Goal: Task Accomplishment & Management: Use online tool/utility

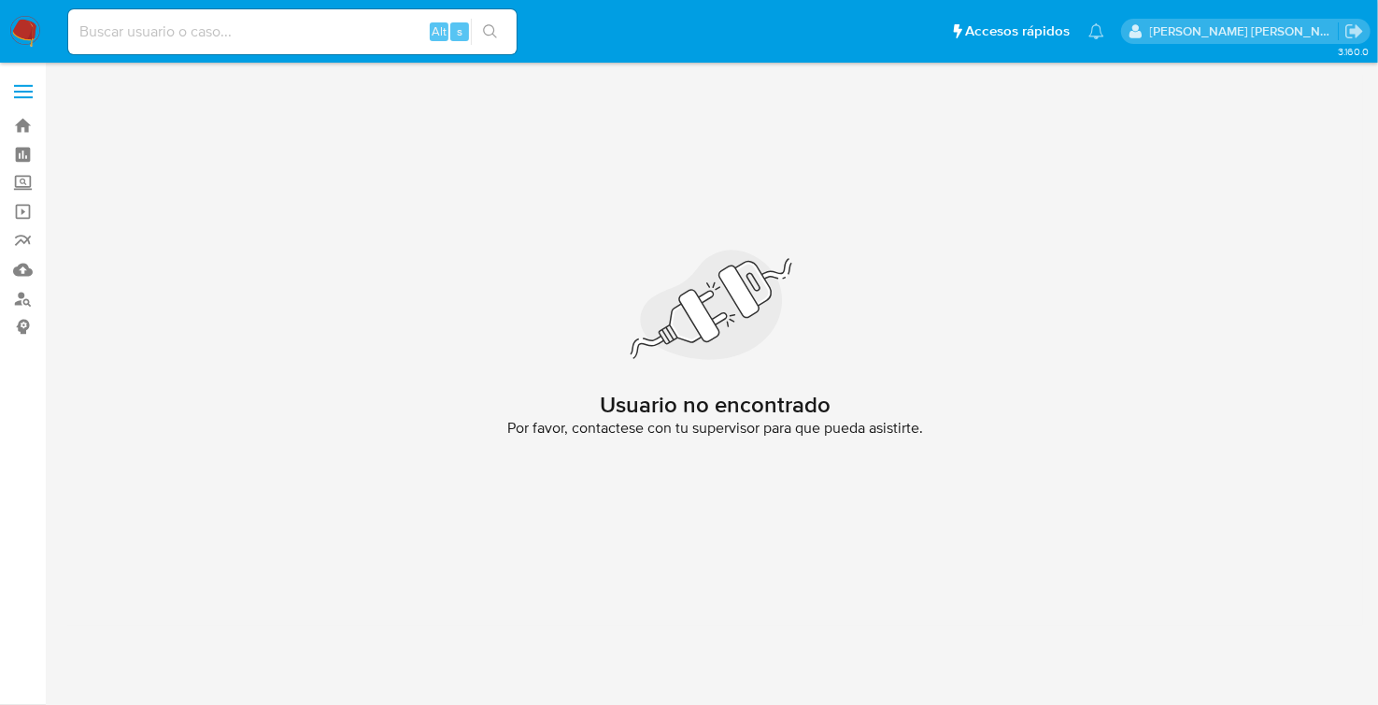
click at [24, 32] on img at bounding box center [25, 32] width 32 height 32
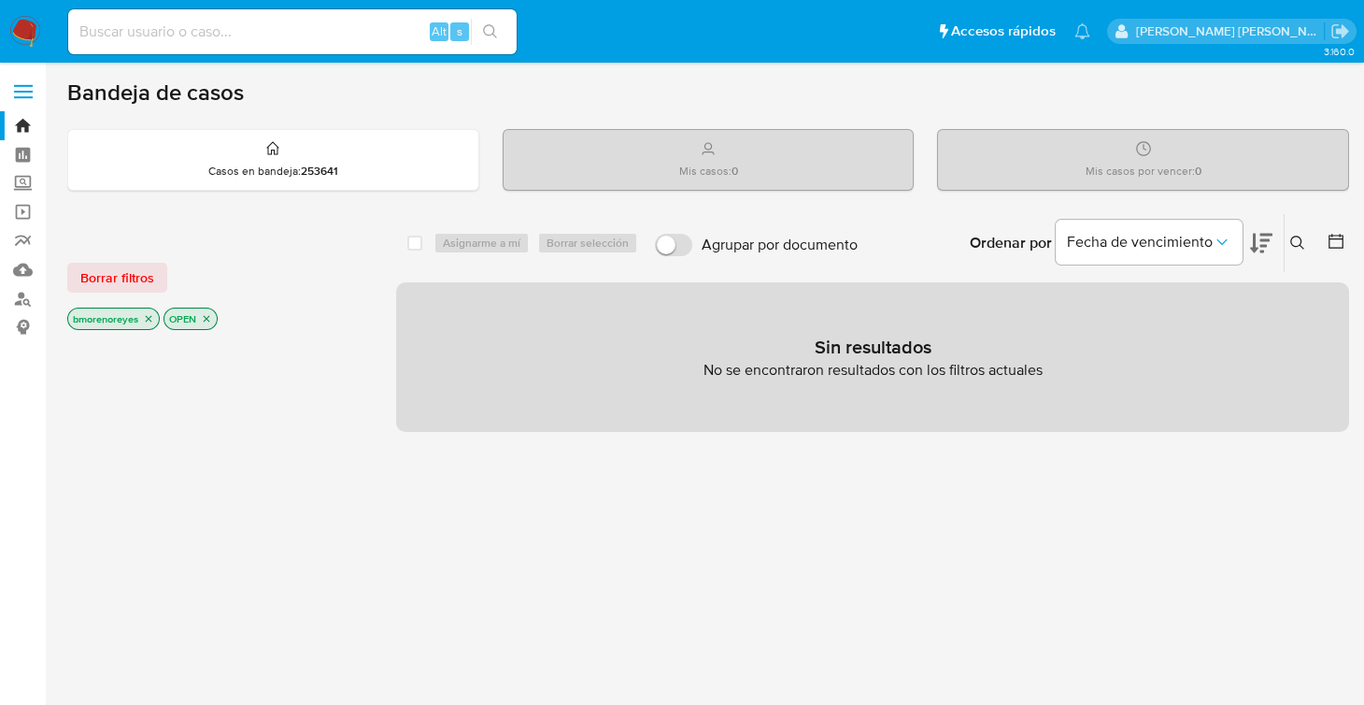
click at [187, 50] on div "Alt s" at bounding box center [292, 31] width 449 height 45
click at [166, 27] on input at bounding box center [292, 32] width 449 height 24
paste input "1701684022"
type input "1701684022"
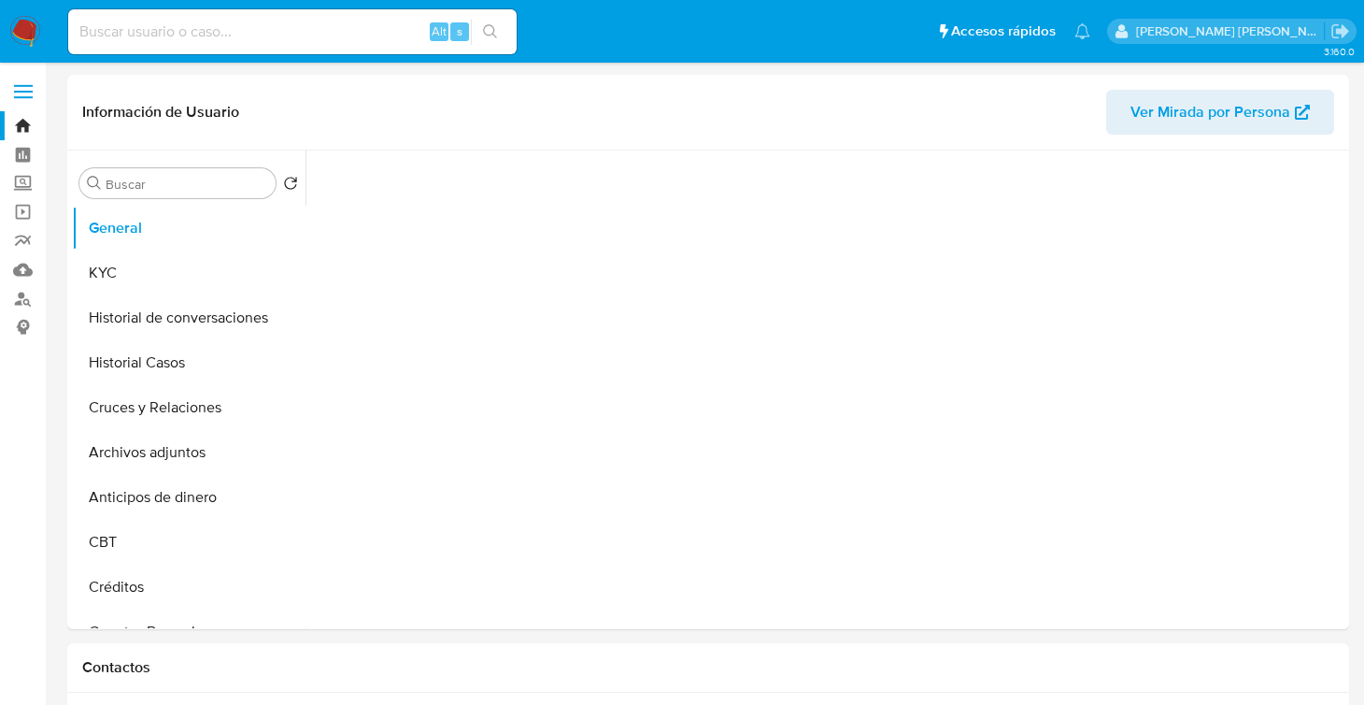
select select "10"
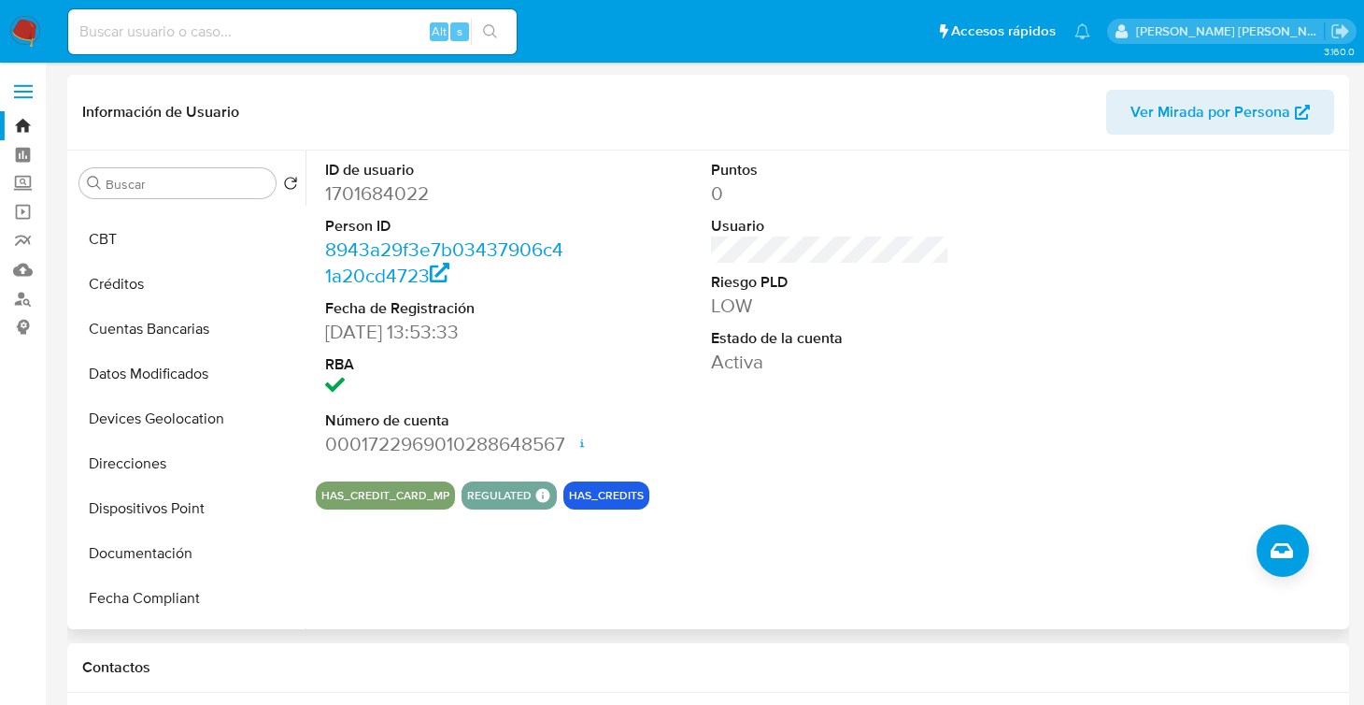
scroll to position [307, 0]
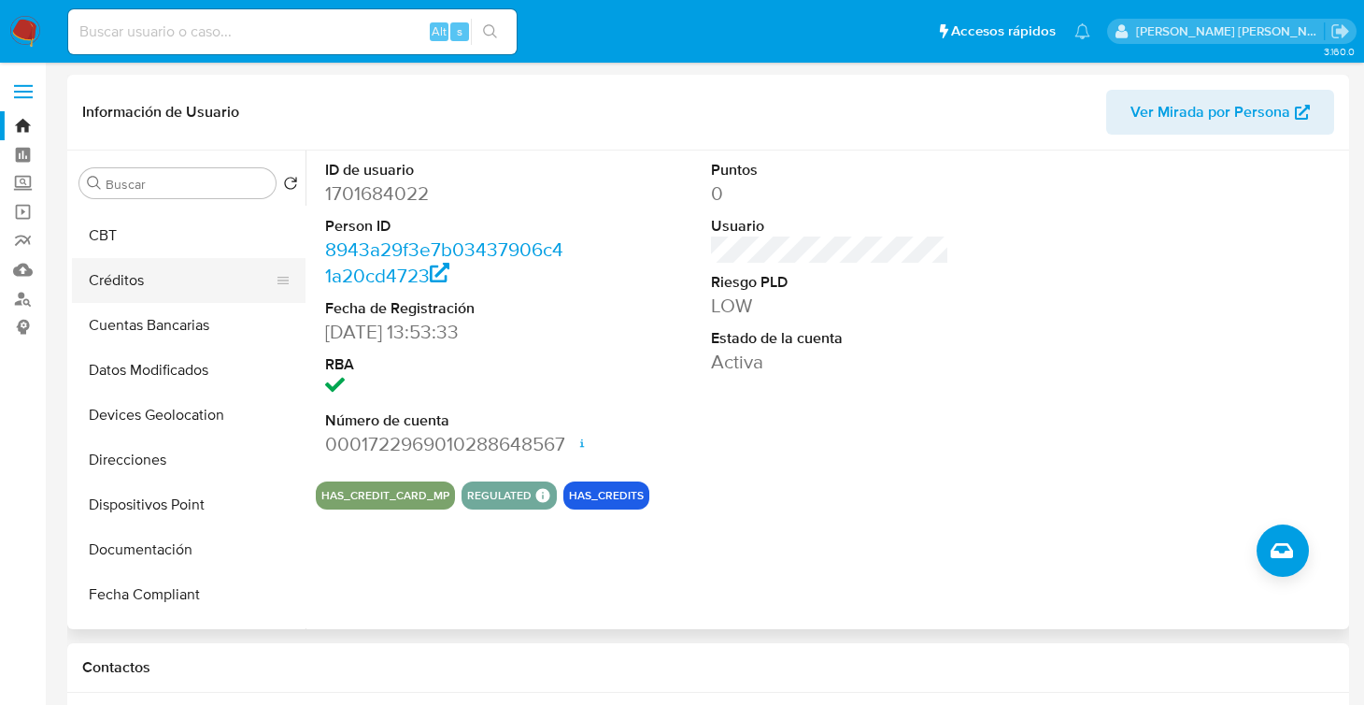
click at [123, 282] on button "Créditos" at bounding box center [181, 280] width 219 height 45
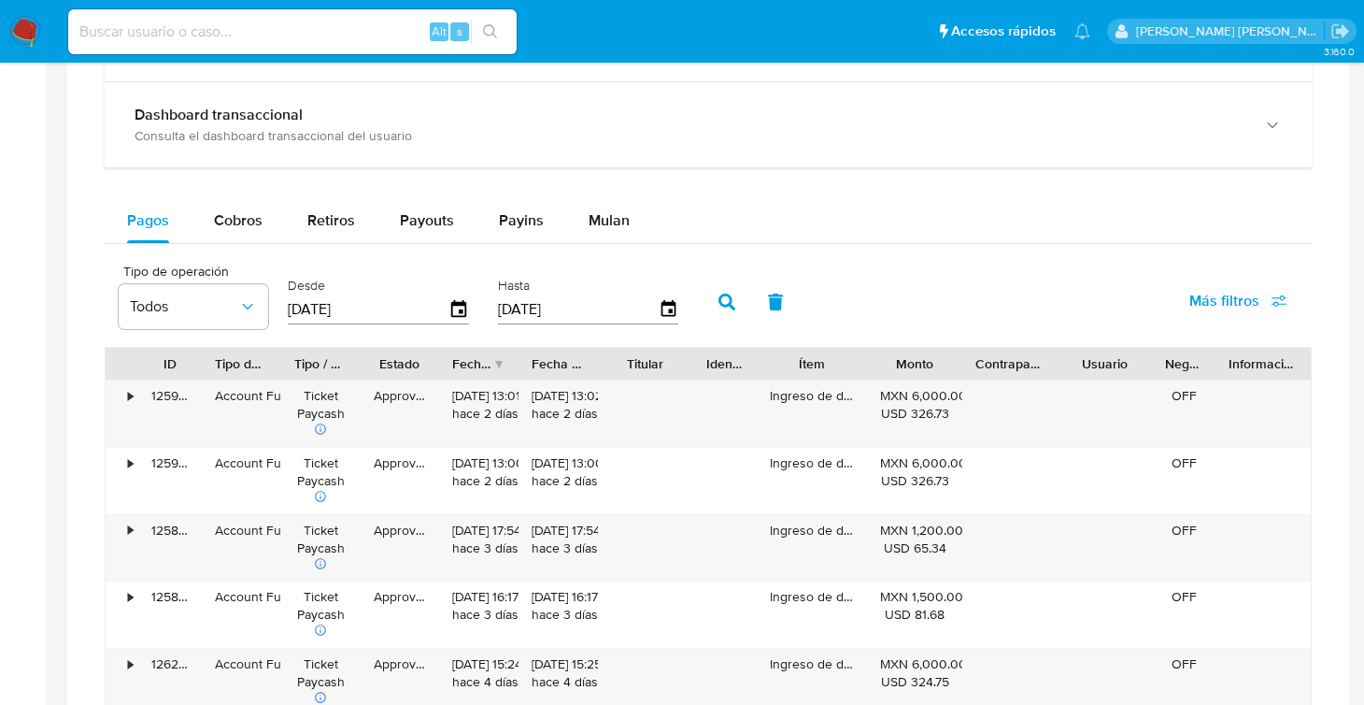
scroll to position [1131, 0]
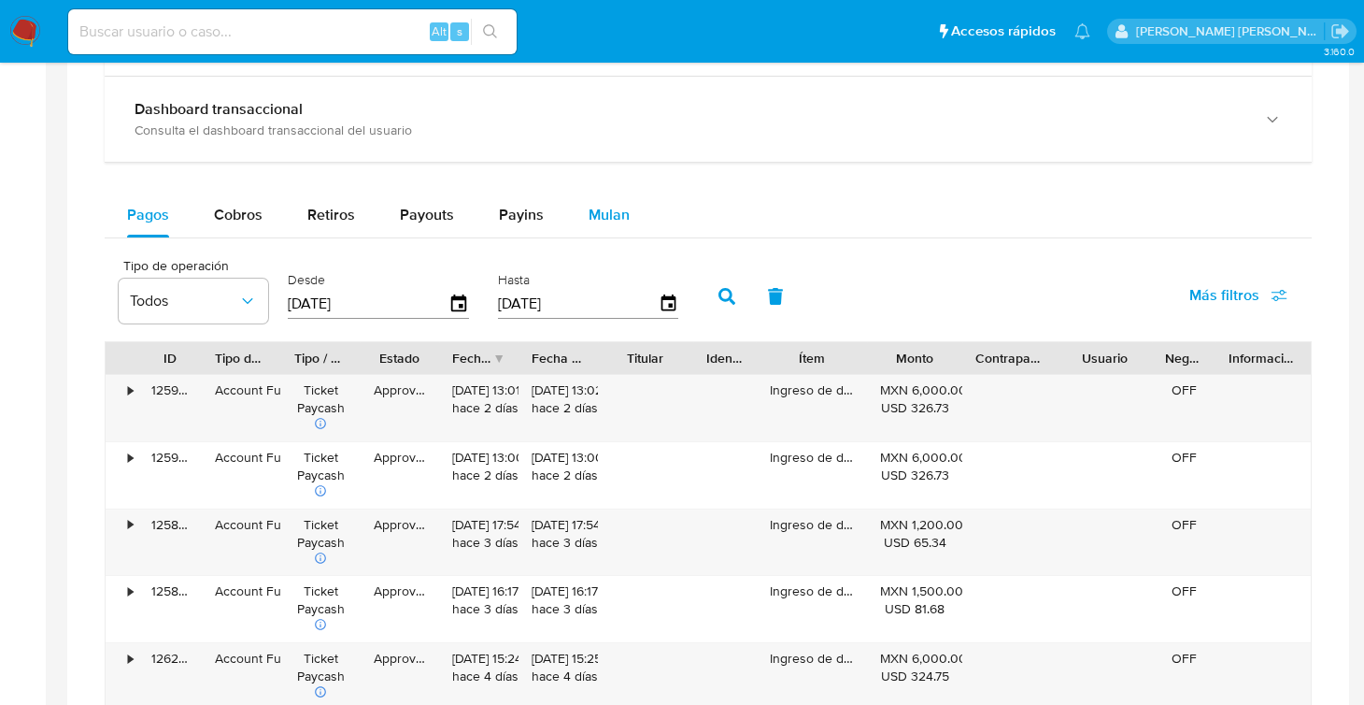
click at [621, 209] on span "Mulan" at bounding box center [609, 214] width 41 height 21
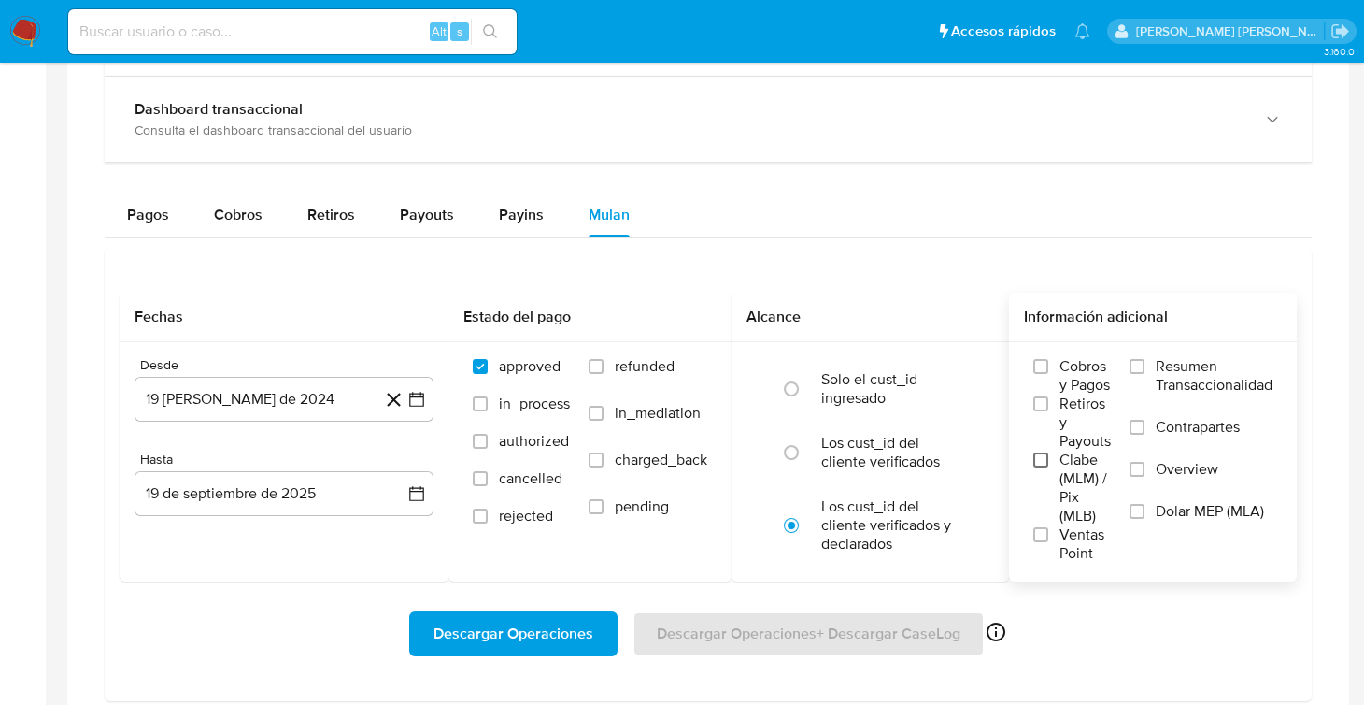
click at [1042, 456] on input "Clabe (MLM) / Pix (MLB)" at bounding box center [1041, 459] width 15 height 15
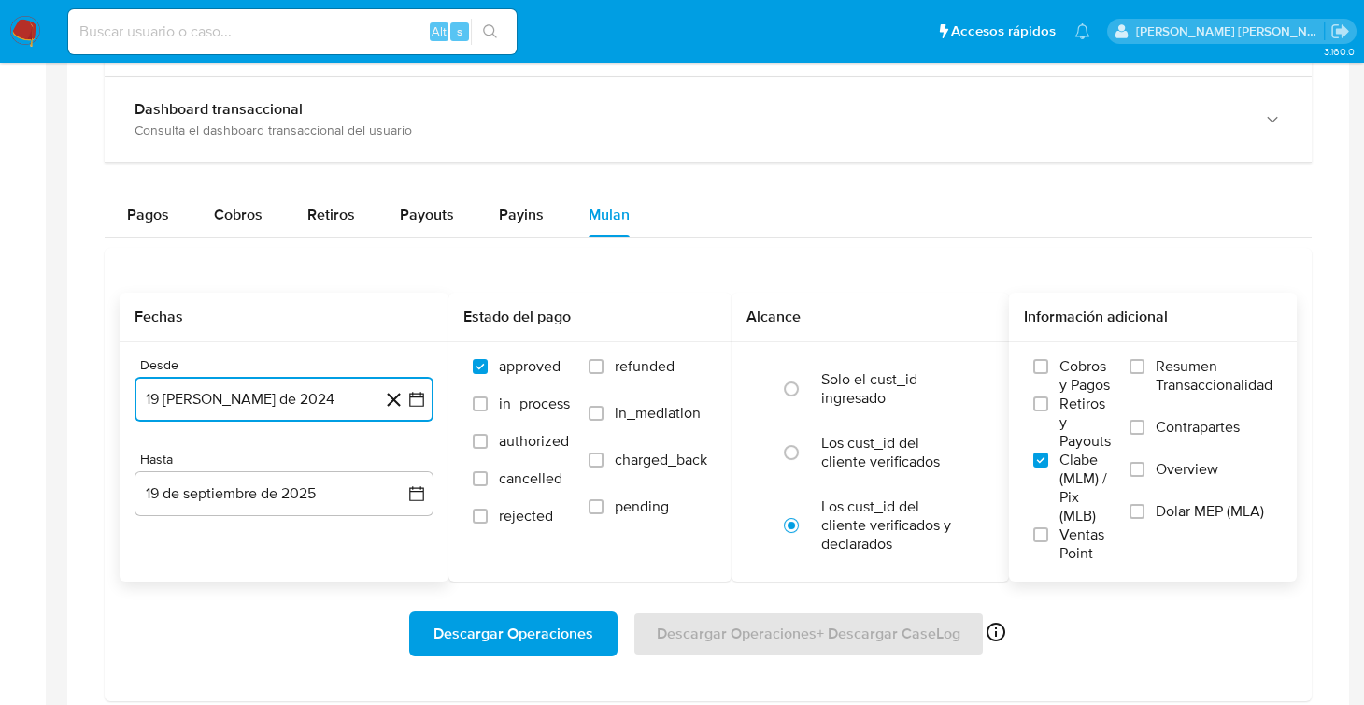
click at [408, 400] on icon "button" at bounding box center [416, 399] width 19 height 19
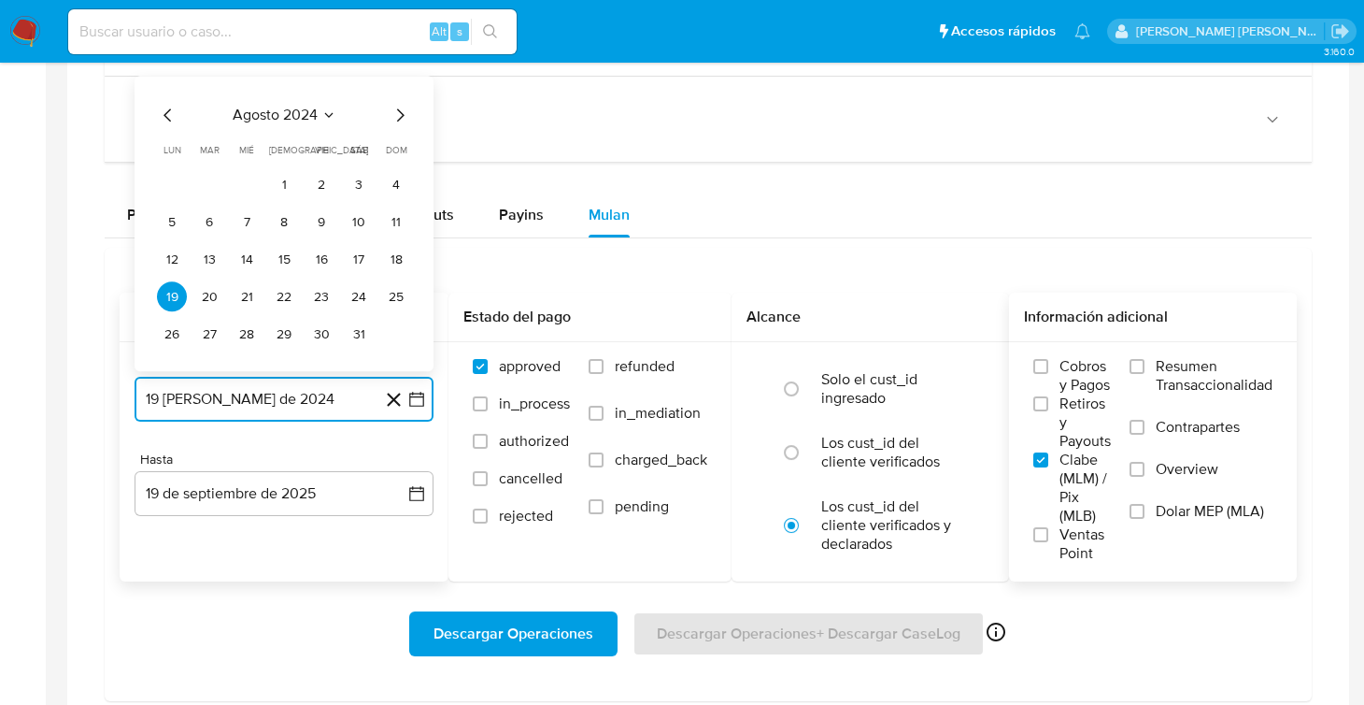
click at [170, 113] on icon "Mes anterior" at bounding box center [168, 116] width 22 height 22
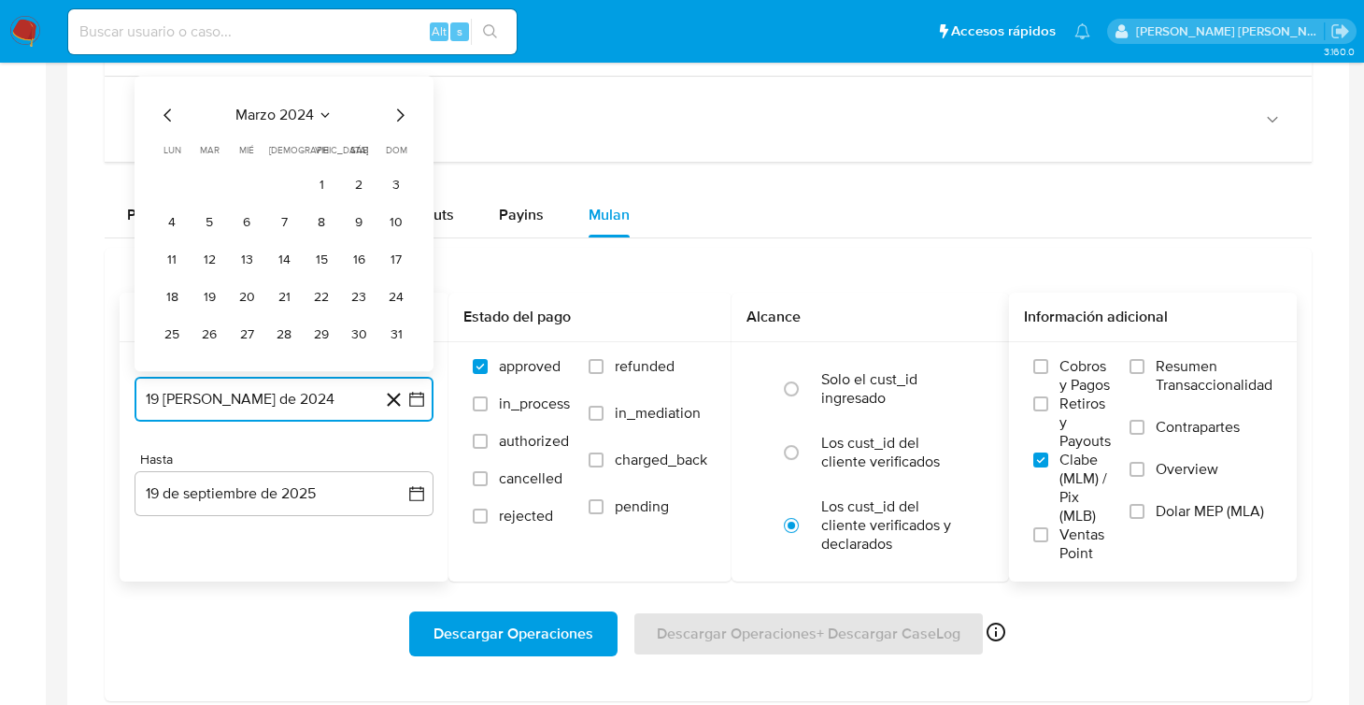
click at [409, 112] on icon "Mes siguiente" at bounding box center [400, 116] width 22 height 22
click at [170, 185] on button "1" at bounding box center [172, 185] width 30 height 30
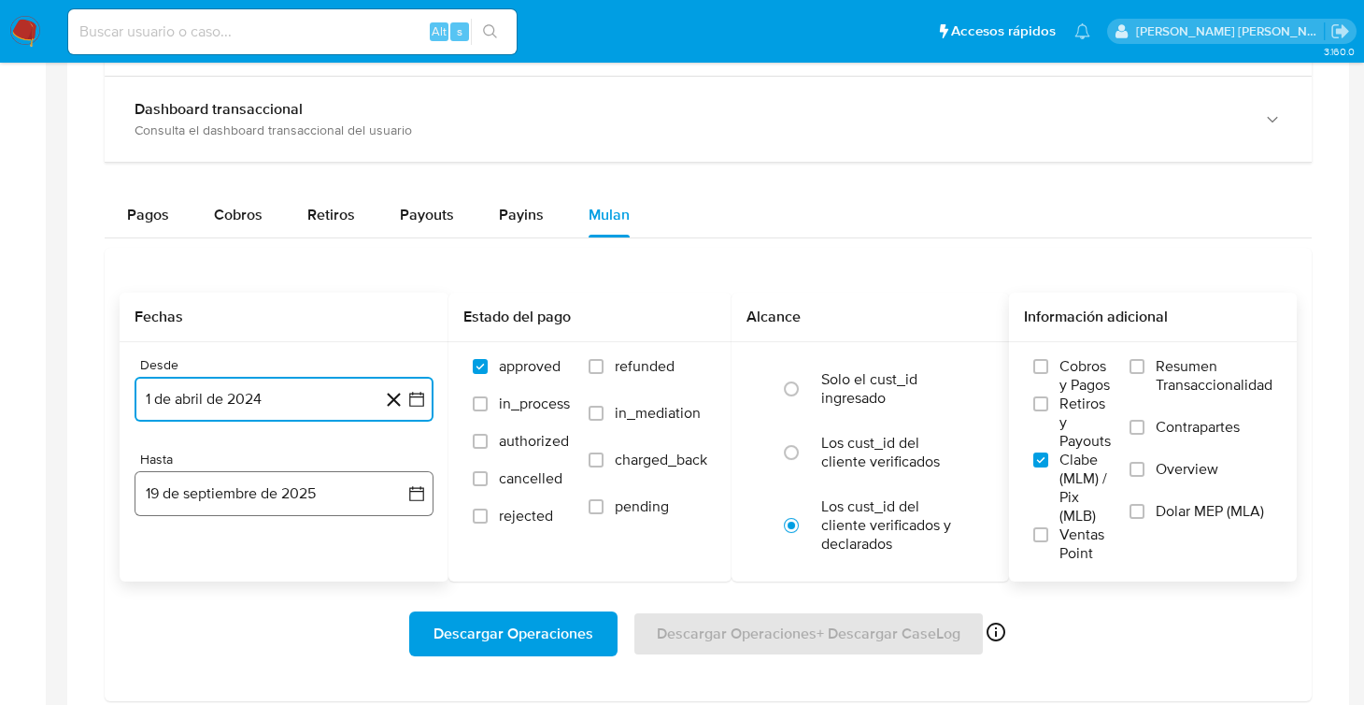
click at [416, 492] on icon "button" at bounding box center [416, 493] width 19 height 19
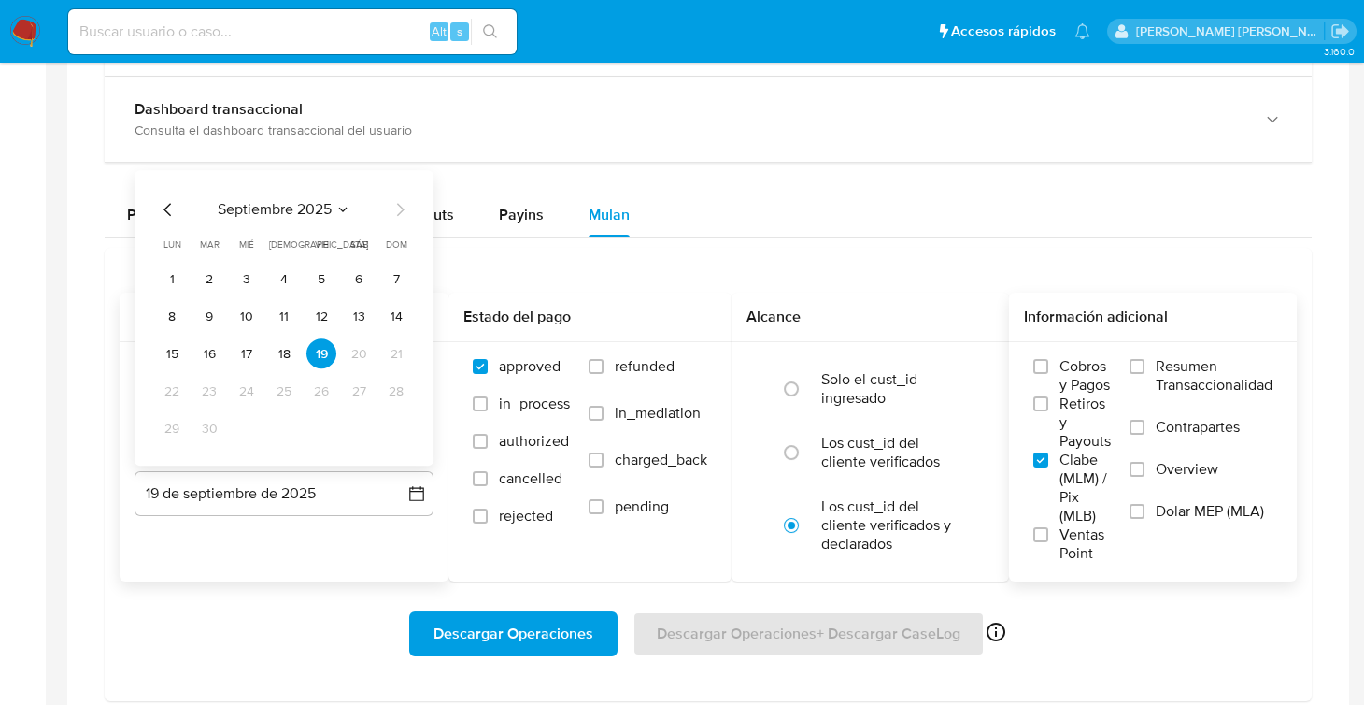
click at [166, 214] on icon "Mes anterior" at bounding box center [168, 210] width 22 height 22
click at [278, 431] on button "31" at bounding box center [284, 429] width 30 height 30
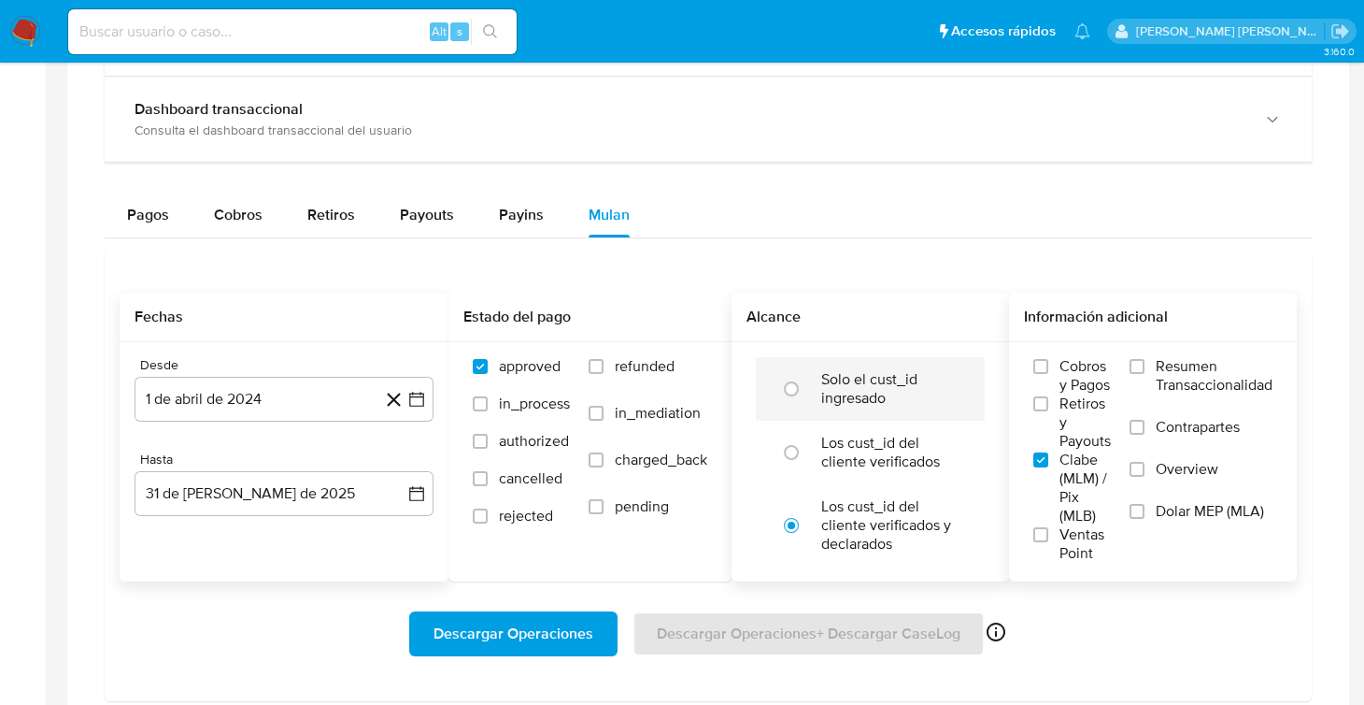
click at [806, 407] on li "Solo el cust_id ingresado" at bounding box center [870, 389] width 229 height 64
radio input "true"
click at [1034, 457] on input "Clabe (MLM) / Pix (MLB)" at bounding box center [1041, 459] width 15 height 15
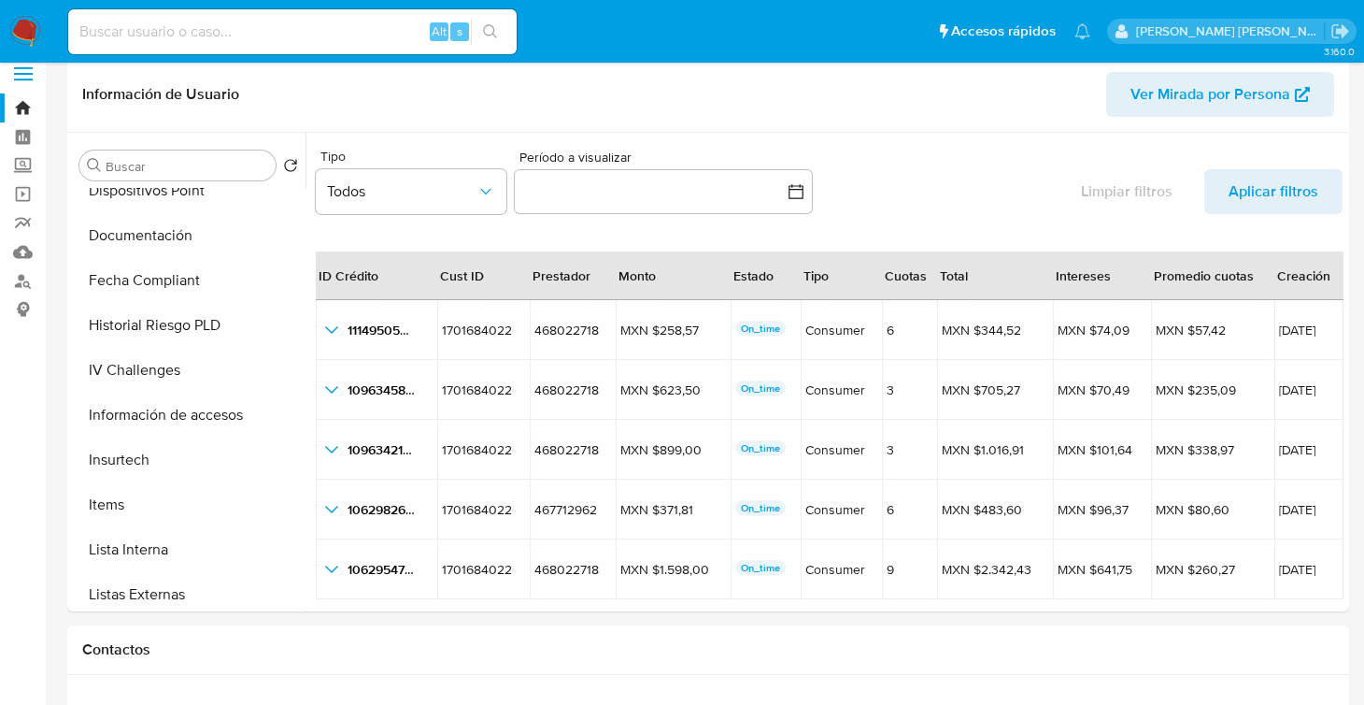
scroll to position [6, 0]
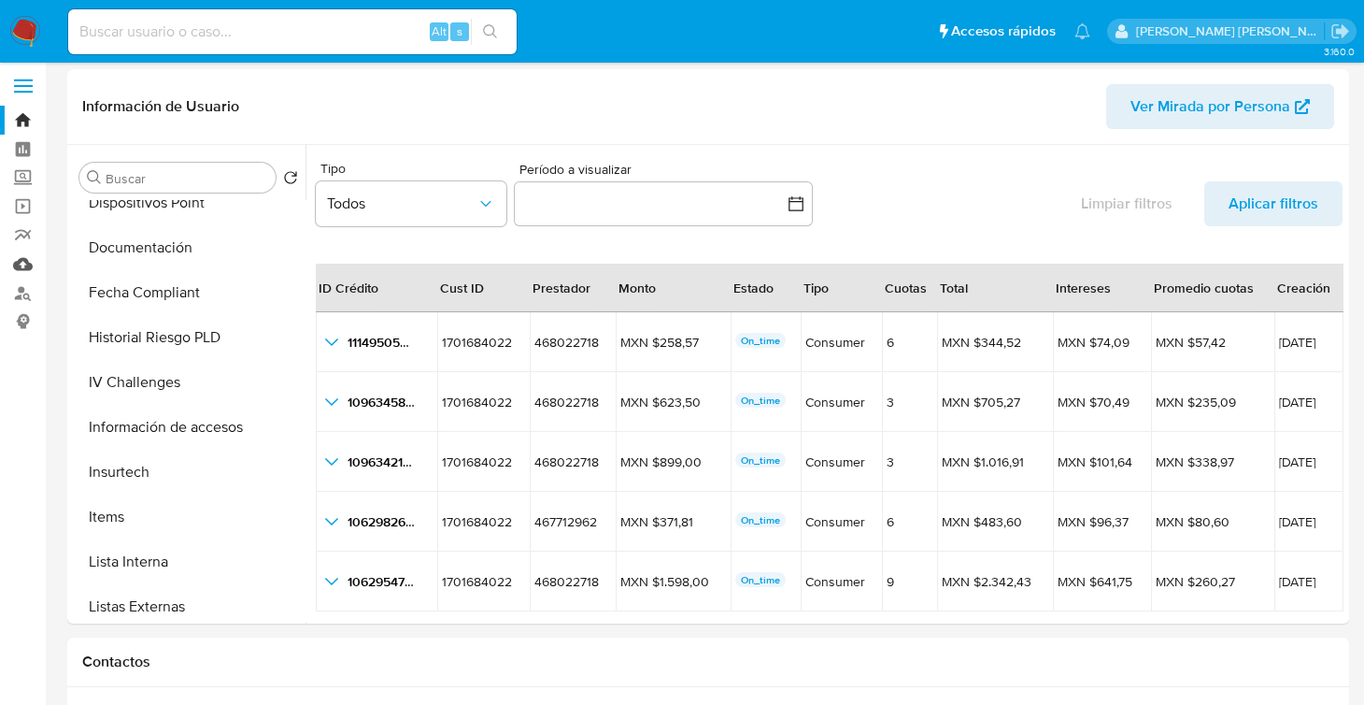
click at [13, 268] on link "Mulan" at bounding box center [111, 264] width 222 height 29
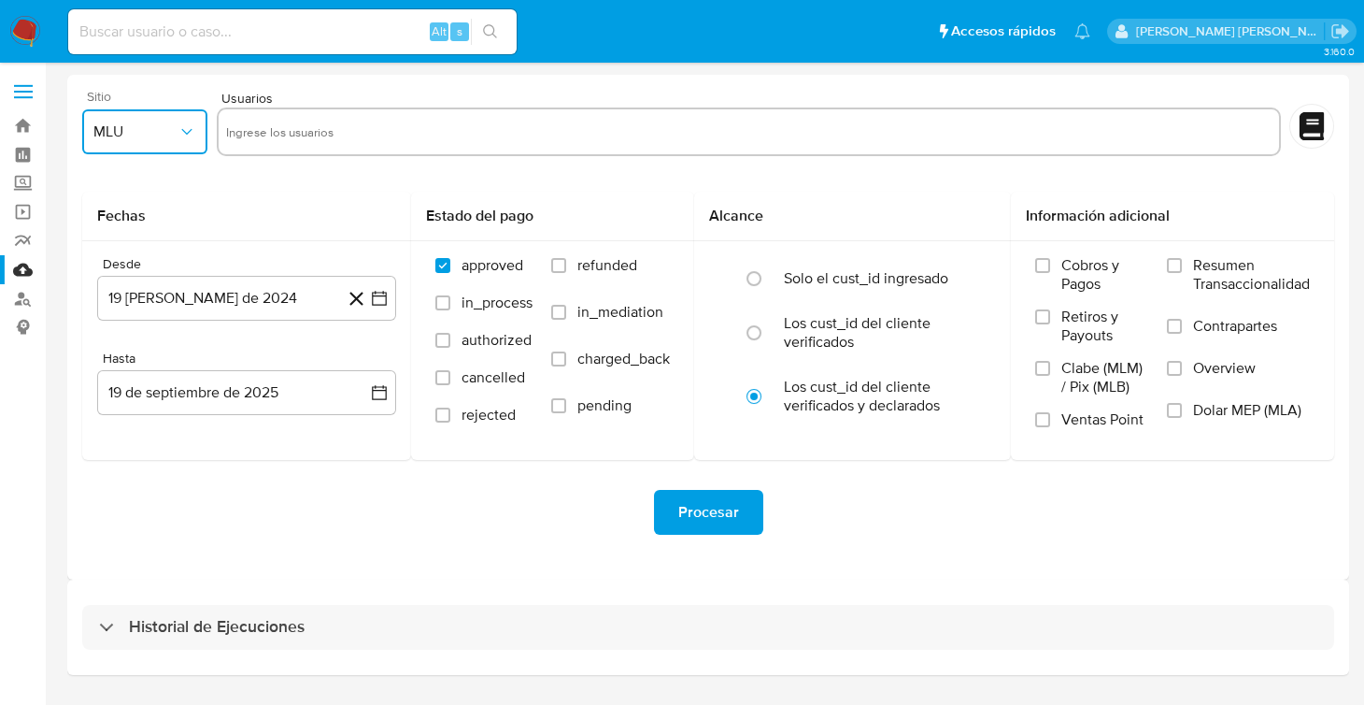
click at [192, 131] on icon "button" at bounding box center [187, 131] width 19 height 19
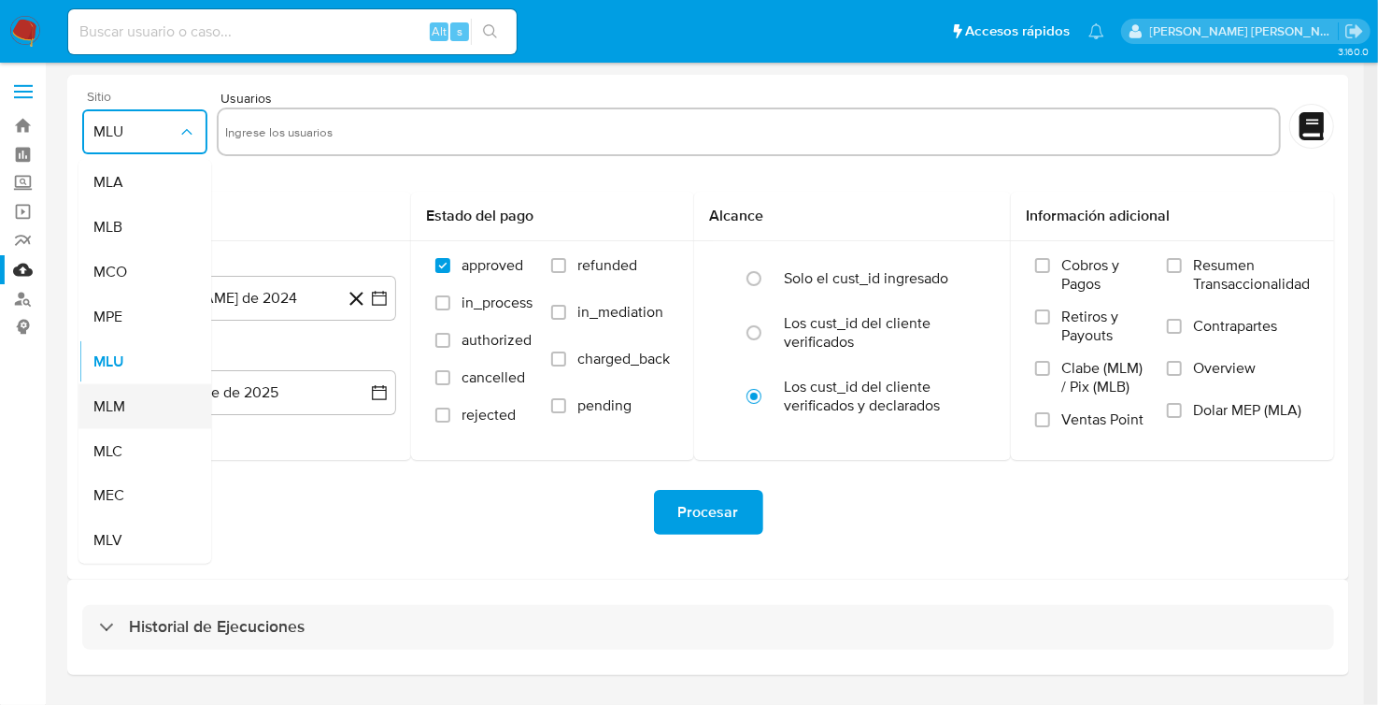
click at [125, 413] on div "MLM" at bounding box center [139, 406] width 92 height 45
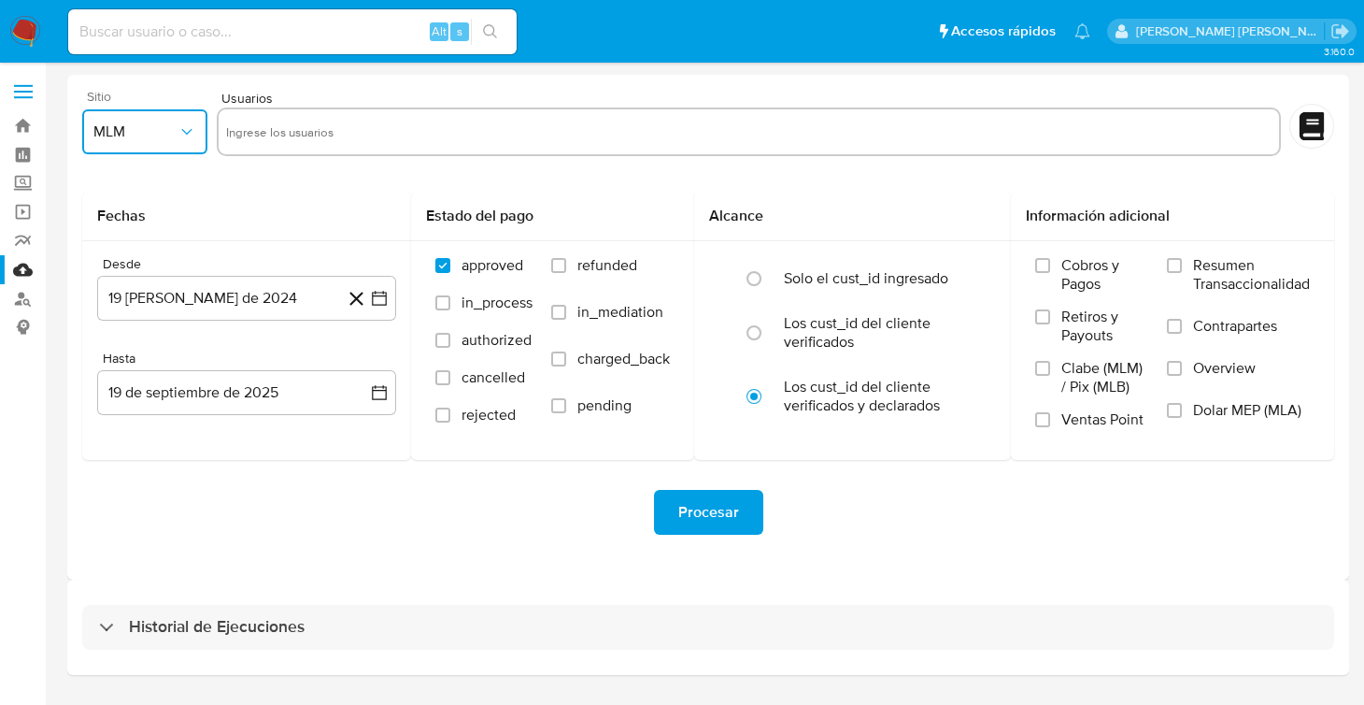
click at [307, 142] on input "text" at bounding box center [749, 132] width 1046 height 30
paste input "1701684022"
type input "1701684022"
click at [377, 302] on icon "button" at bounding box center [379, 298] width 19 height 19
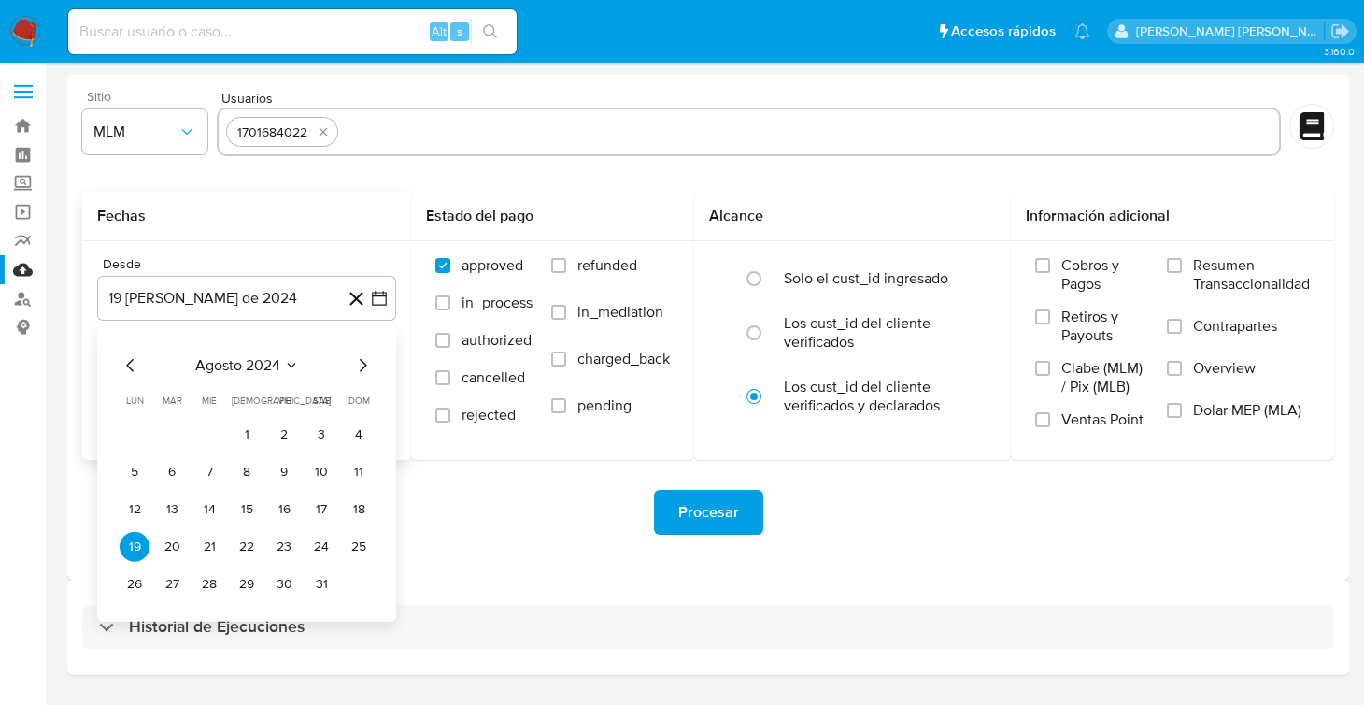
click at [362, 372] on icon "Mes siguiente" at bounding box center [362, 365] width 22 height 22
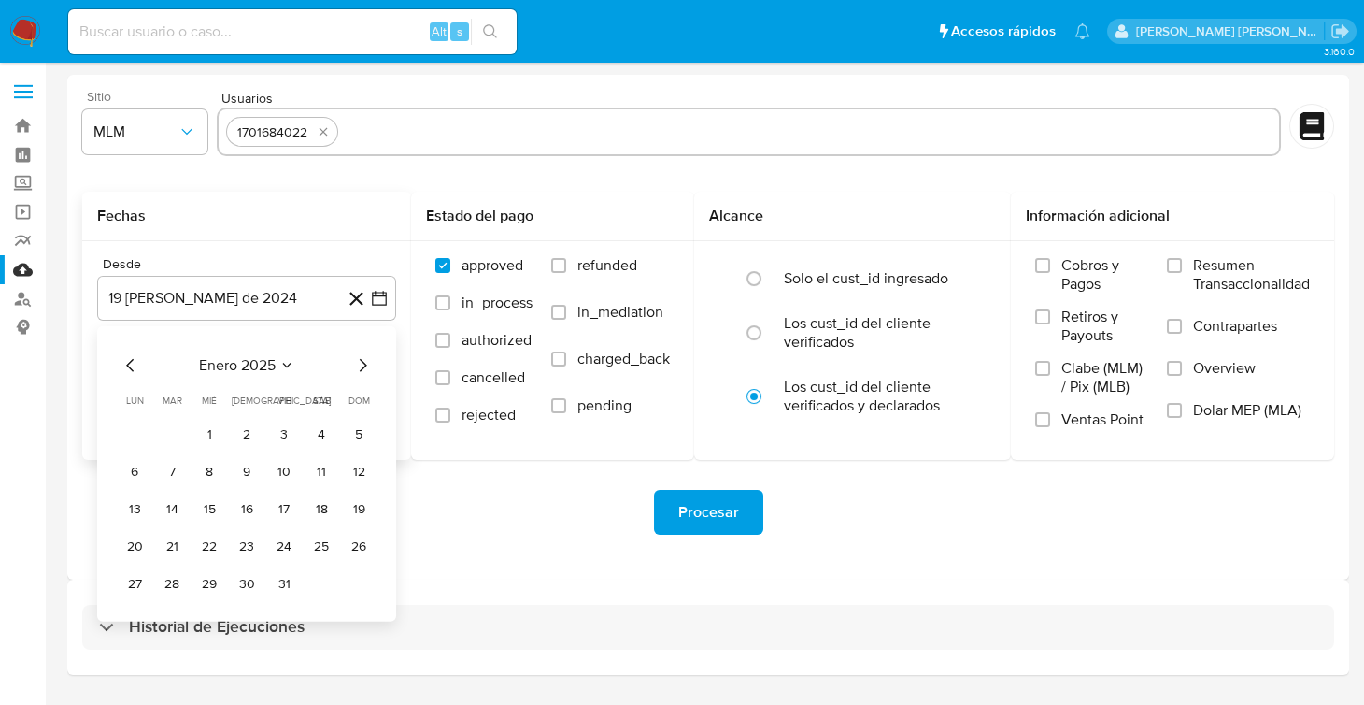
click at [362, 372] on icon "Mes siguiente" at bounding box center [362, 365] width 22 height 22
click at [157, 436] on button "1" at bounding box center [172, 435] width 30 height 30
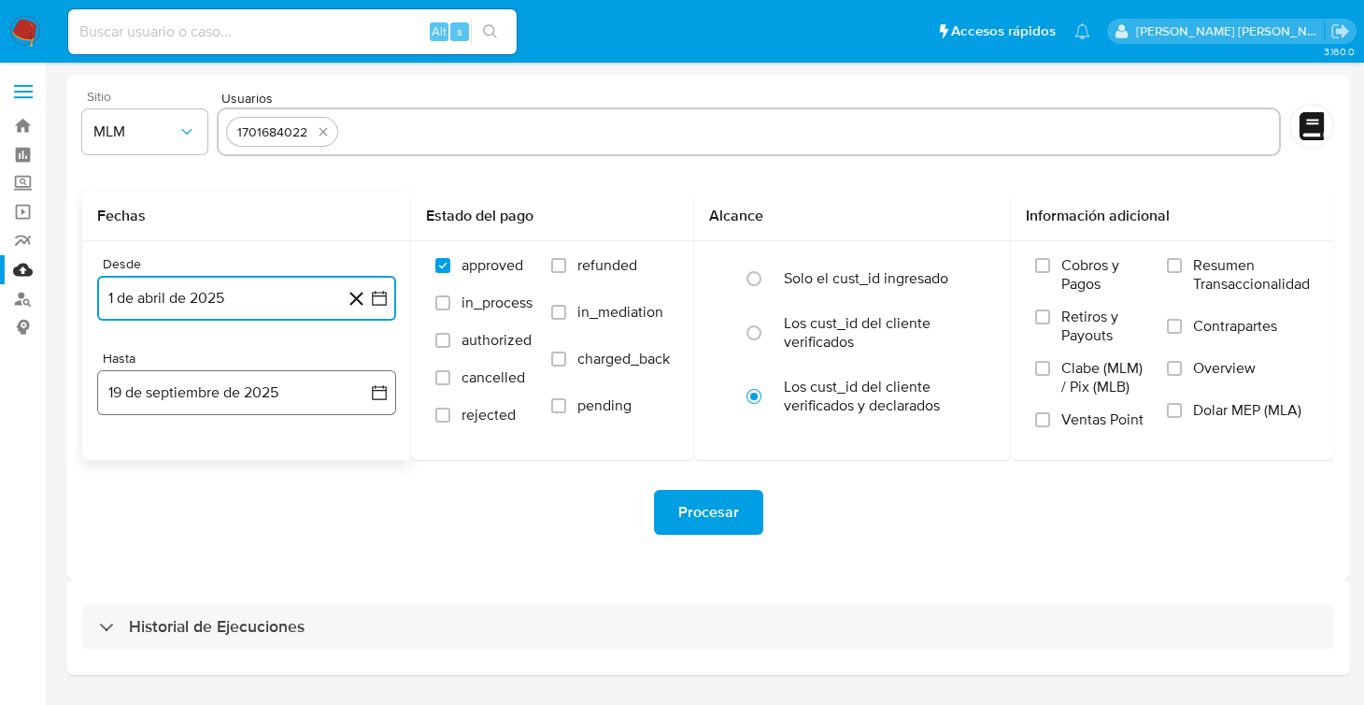
click at [365, 401] on button "19 de septiembre de 2025" at bounding box center [246, 392] width 299 height 45
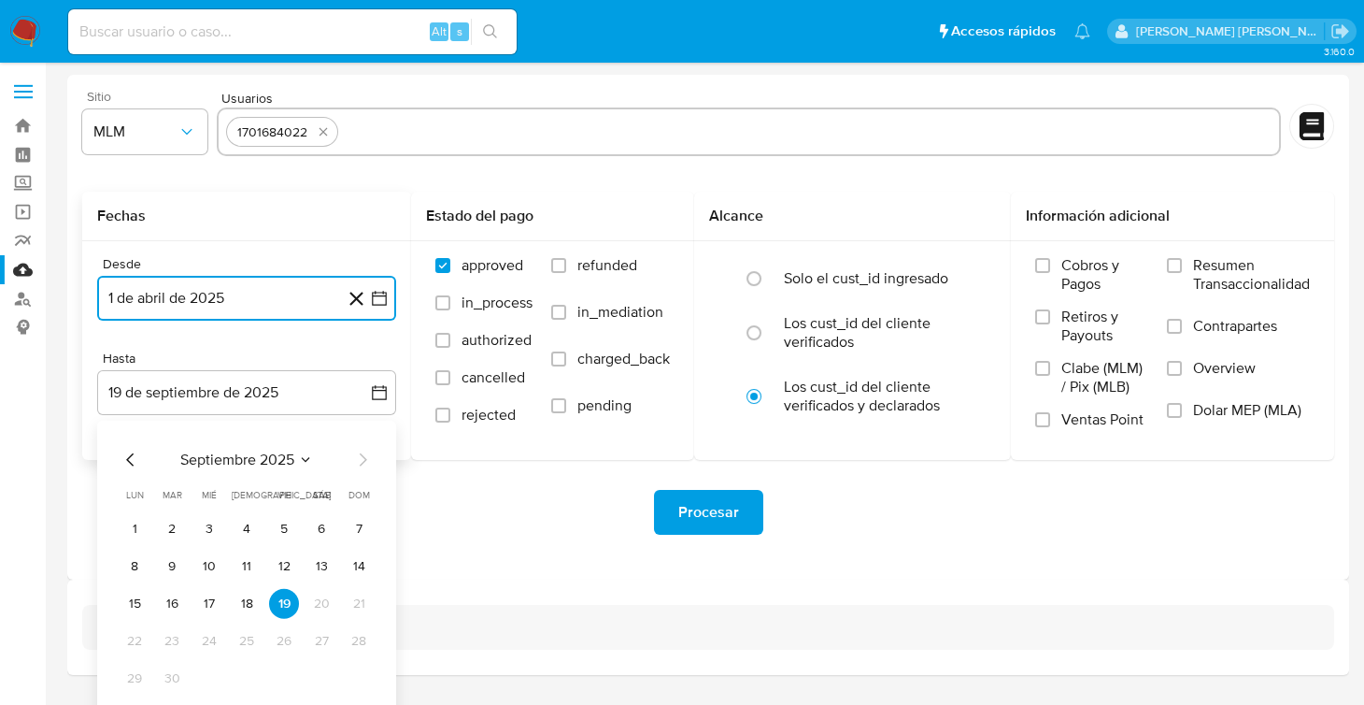
click at [133, 469] on icon "Mes anterior" at bounding box center [131, 460] width 22 height 22
click at [250, 676] on button "31" at bounding box center [247, 679] width 30 height 30
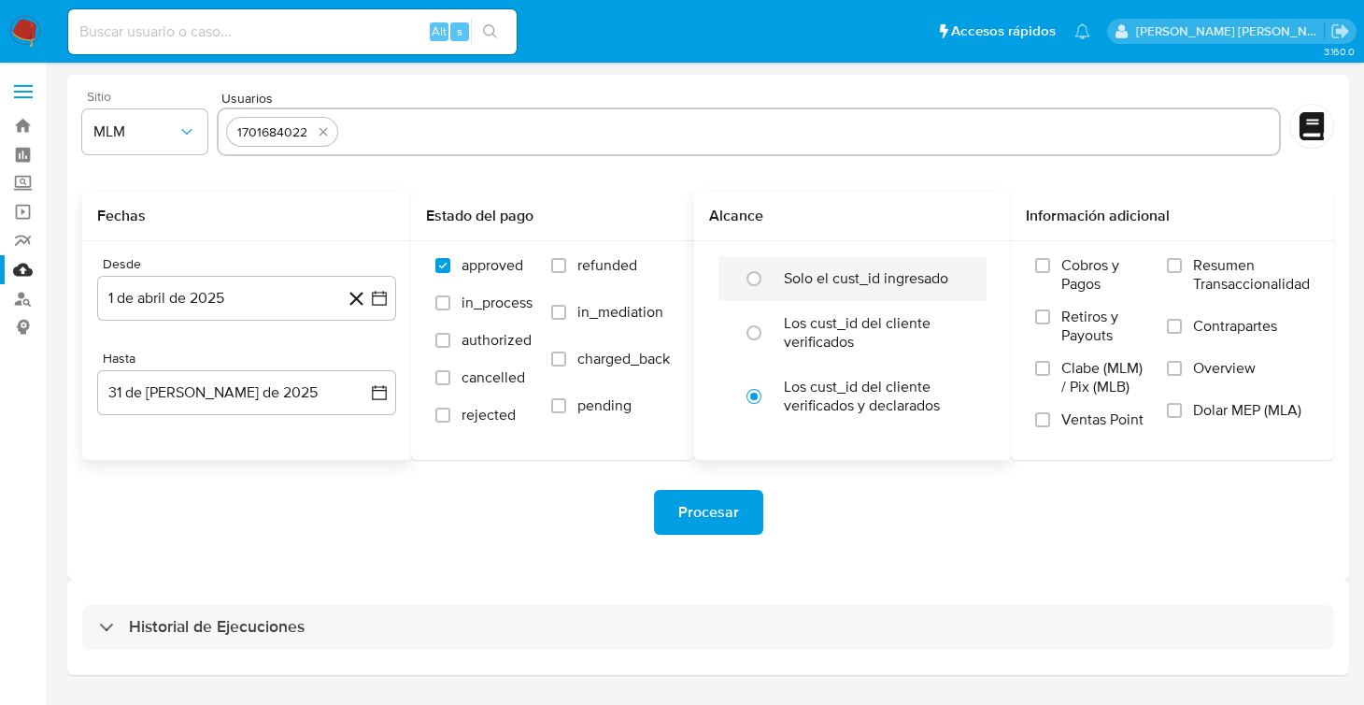
click at [788, 283] on label "Solo el cust_id ingresado" at bounding box center [866, 278] width 164 height 19
click at [769, 283] on input "radio" at bounding box center [754, 279] width 30 height 30
radio input "true"
click at [886, 502] on div "Procesar" at bounding box center [708, 512] width 1252 height 45
click at [721, 512] on span "Procesar" at bounding box center [708, 512] width 61 height 41
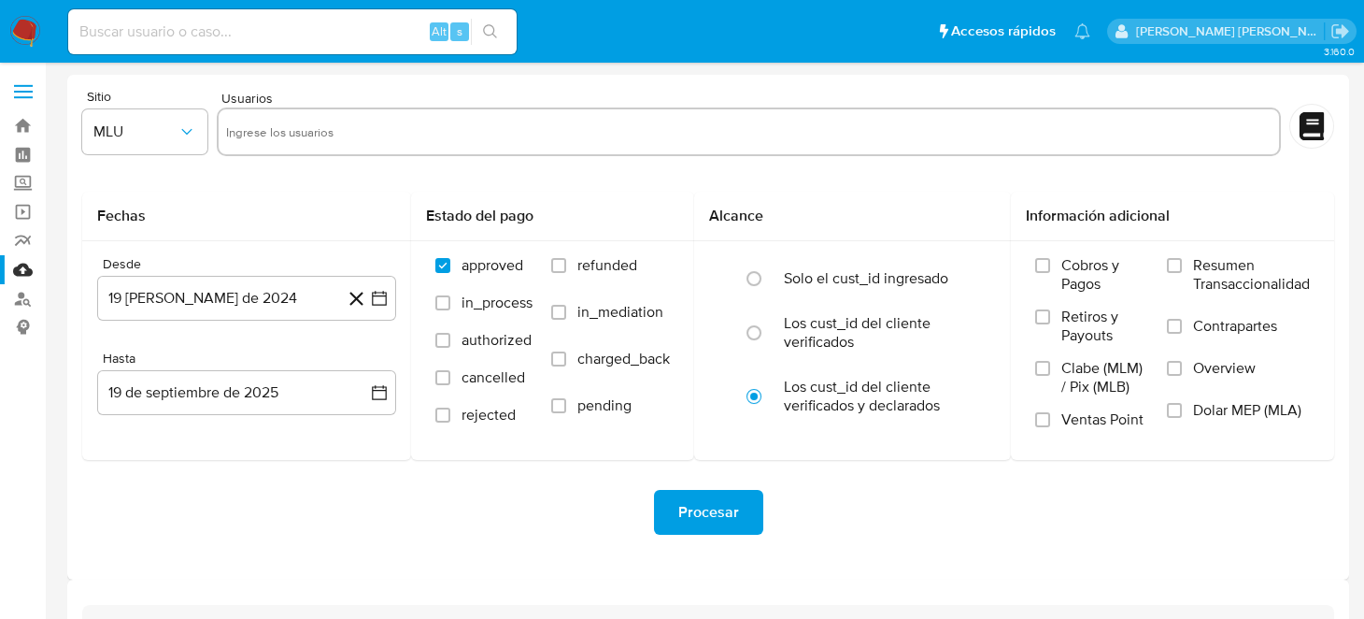
click at [553, 508] on div "Procesar" at bounding box center [708, 512] width 1252 height 45
click at [184, 134] on icon "button" at bounding box center [187, 131] width 19 height 19
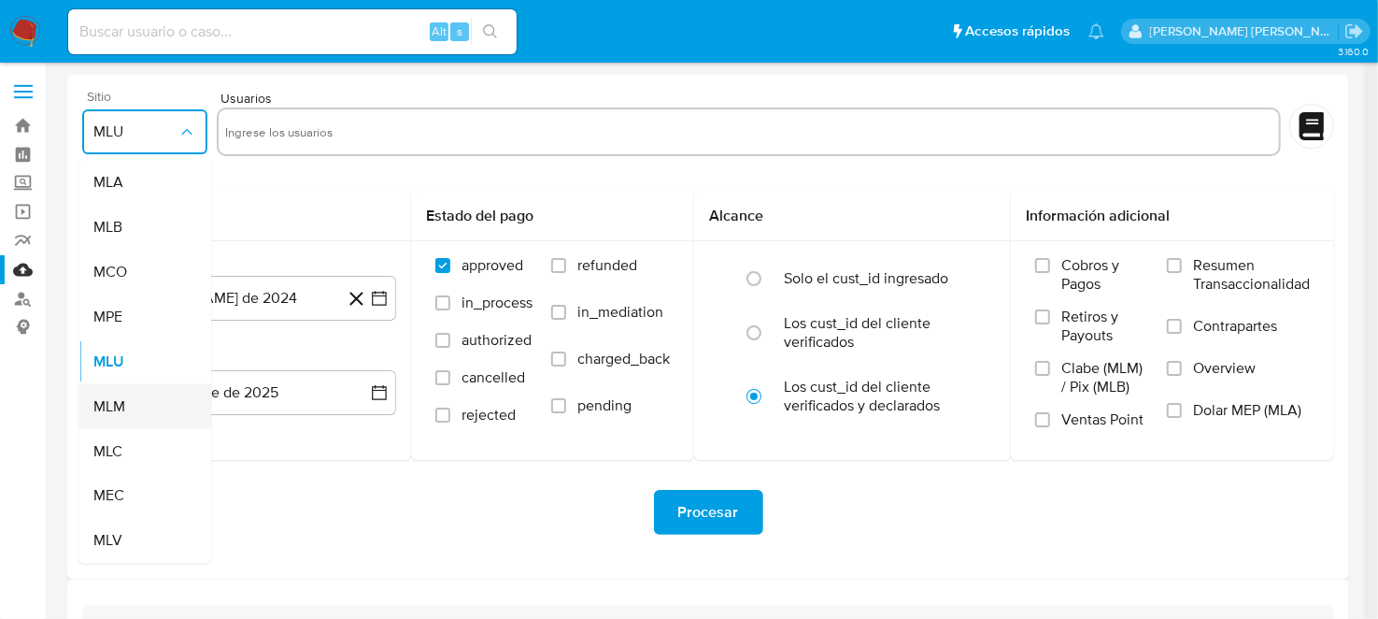
click at [147, 414] on div "MLM" at bounding box center [139, 406] width 92 height 45
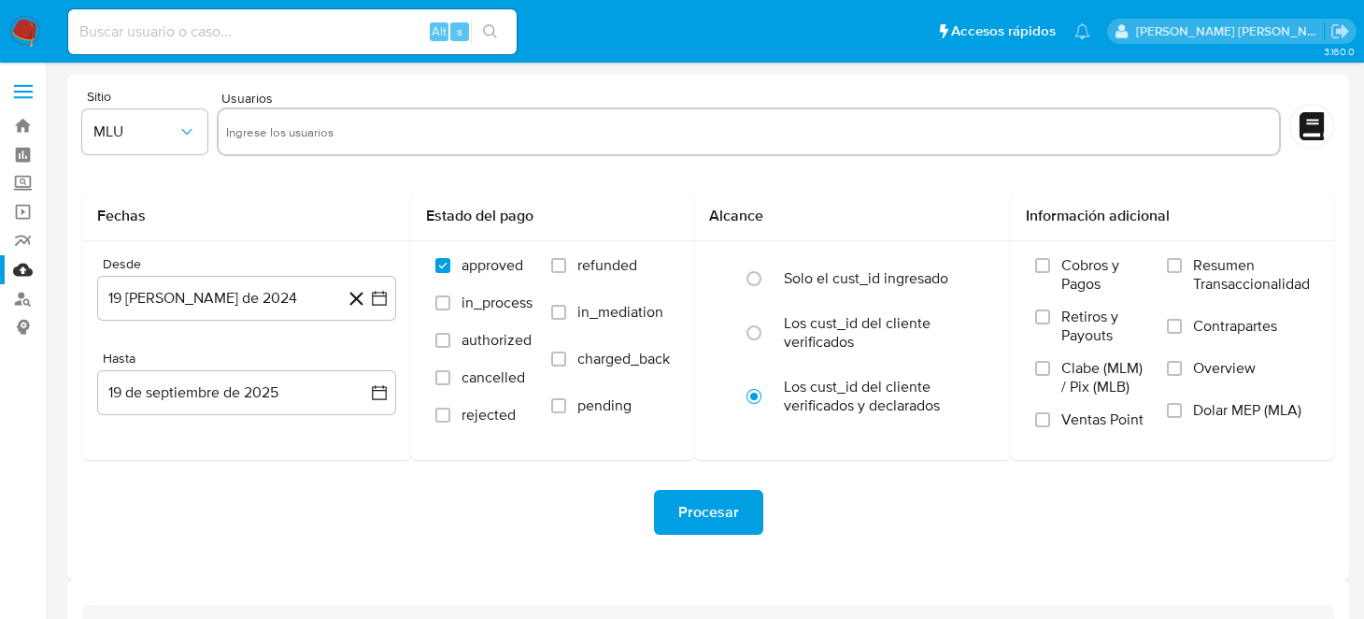
click at [309, 136] on input "text" at bounding box center [749, 132] width 1046 height 30
paste input "1701684022"
type input "1701684022"
click at [184, 140] on icon "button" at bounding box center [187, 131] width 19 height 19
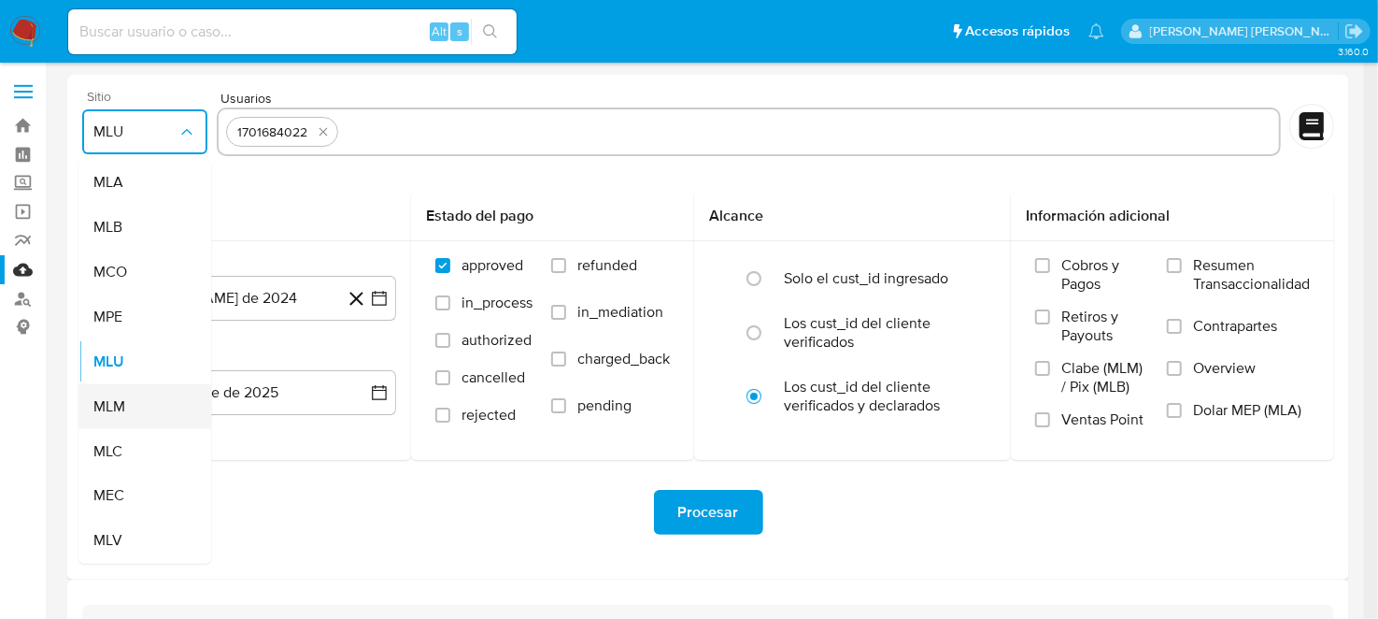
click at [123, 407] on span "MLM" at bounding box center [109, 406] width 32 height 19
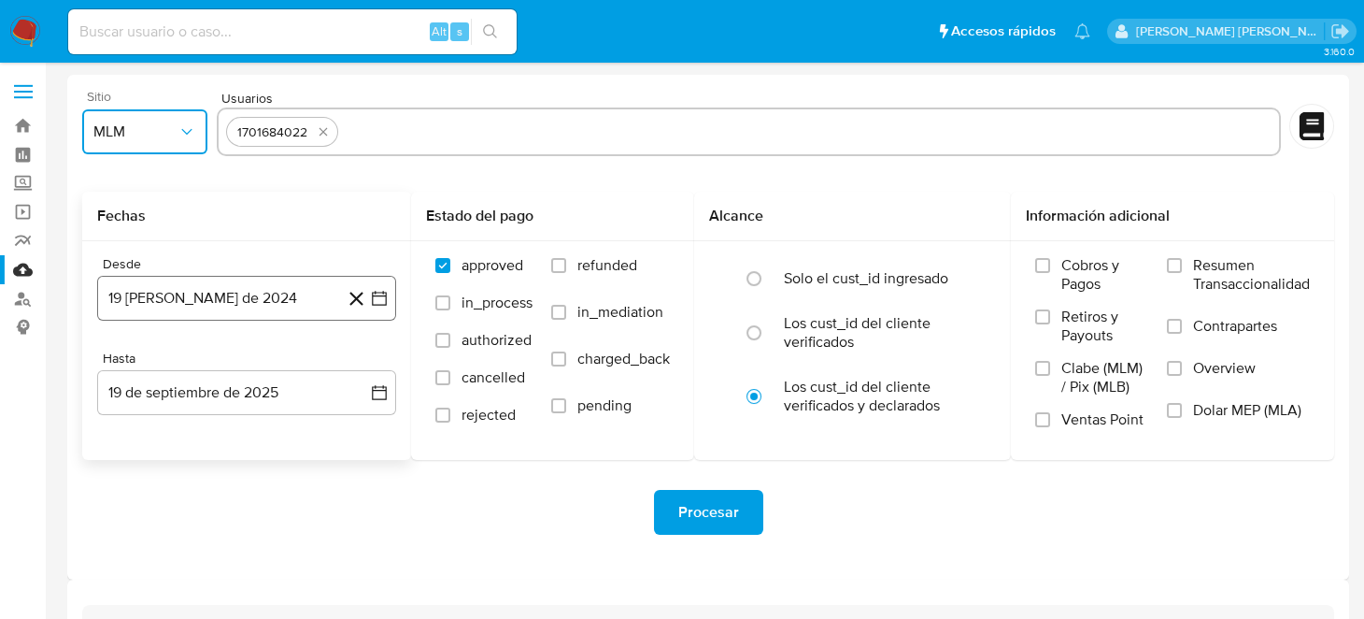
click at [376, 294] on icon "button" at bounding box center [379, 298] width 19 height 19
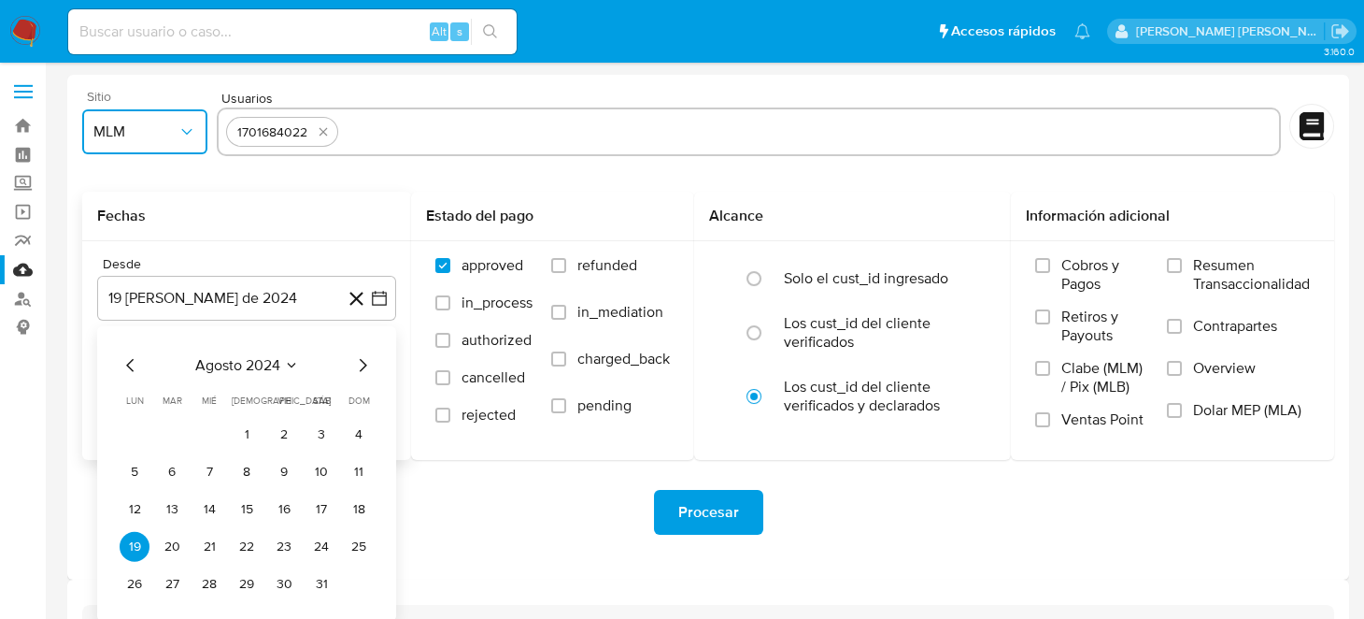
click at [364, 365] on icon "Mes siguiente" at bounding box center [363, 365] width 7 height 13
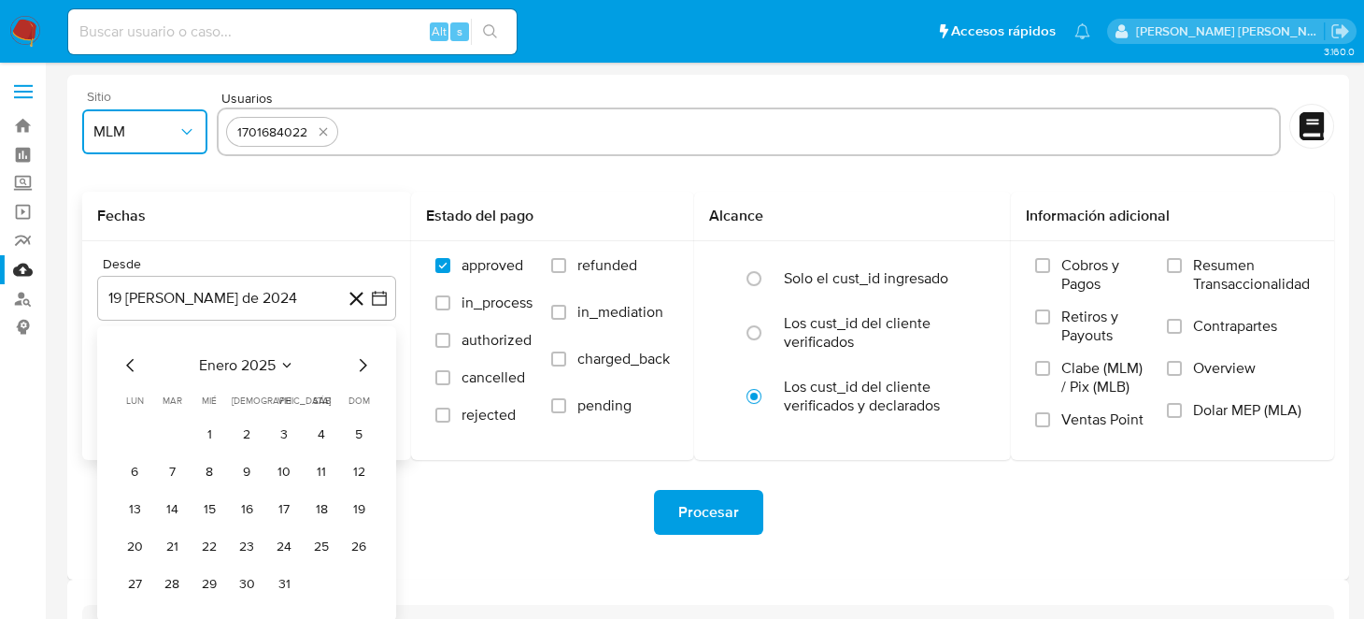
click at [364, 365] on icon "Mes siguiente" at bounding box center [363, 365] width 7 height 13
click at [174, 439] on button "1" at bounding box center [172, 435] width 30 height 30
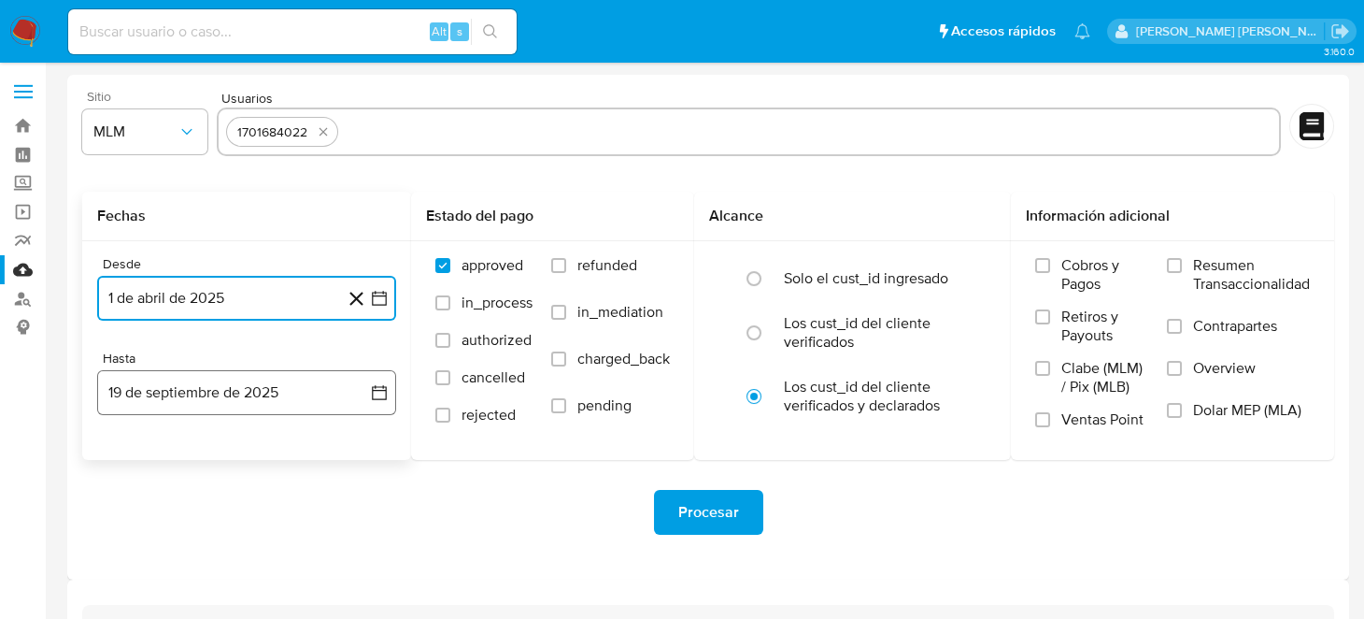
click at [378, 398] on icon "button" at bounding box center [379, 392] width 15 height 15
click at [122, 461] on icon "Mes anterior" at bounding box center [131, 460] width 22 height 22
click at [126, 462] on icon "Mes anterior" at bounding box center [131, 460] width 22 height 22
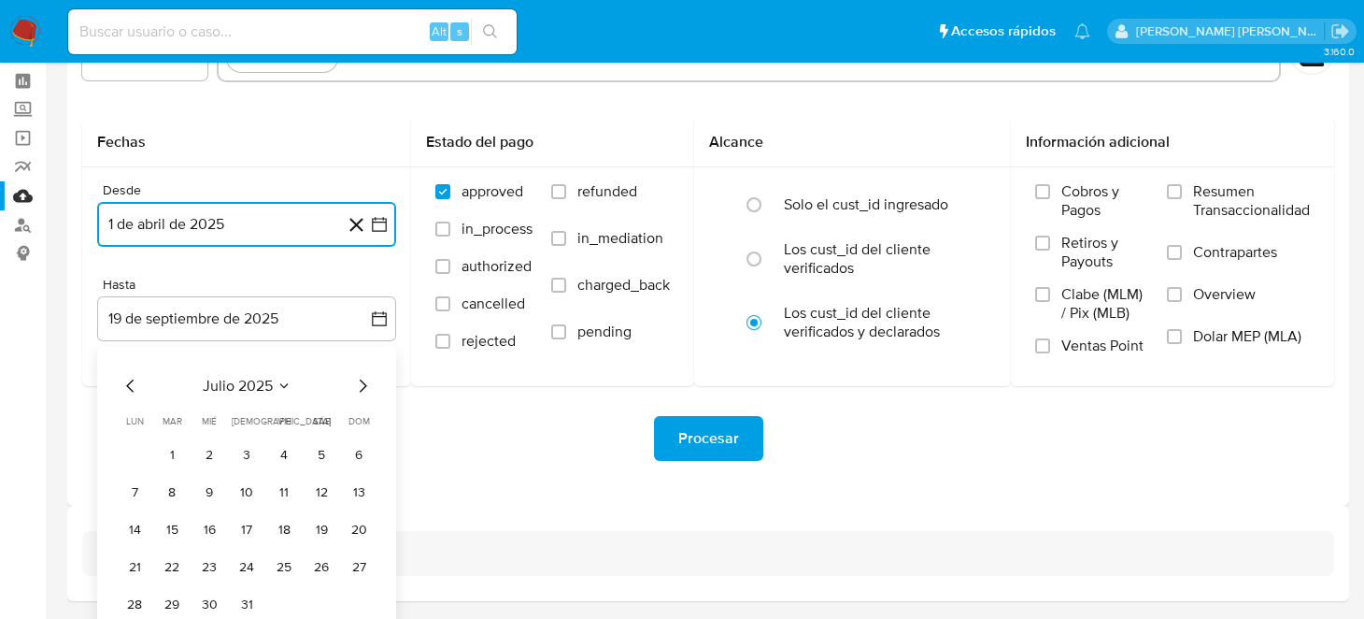
scroll to position [74, 0]
click at [242, 604] on button "31" at bounding box center [247, 605] width 30 height 30
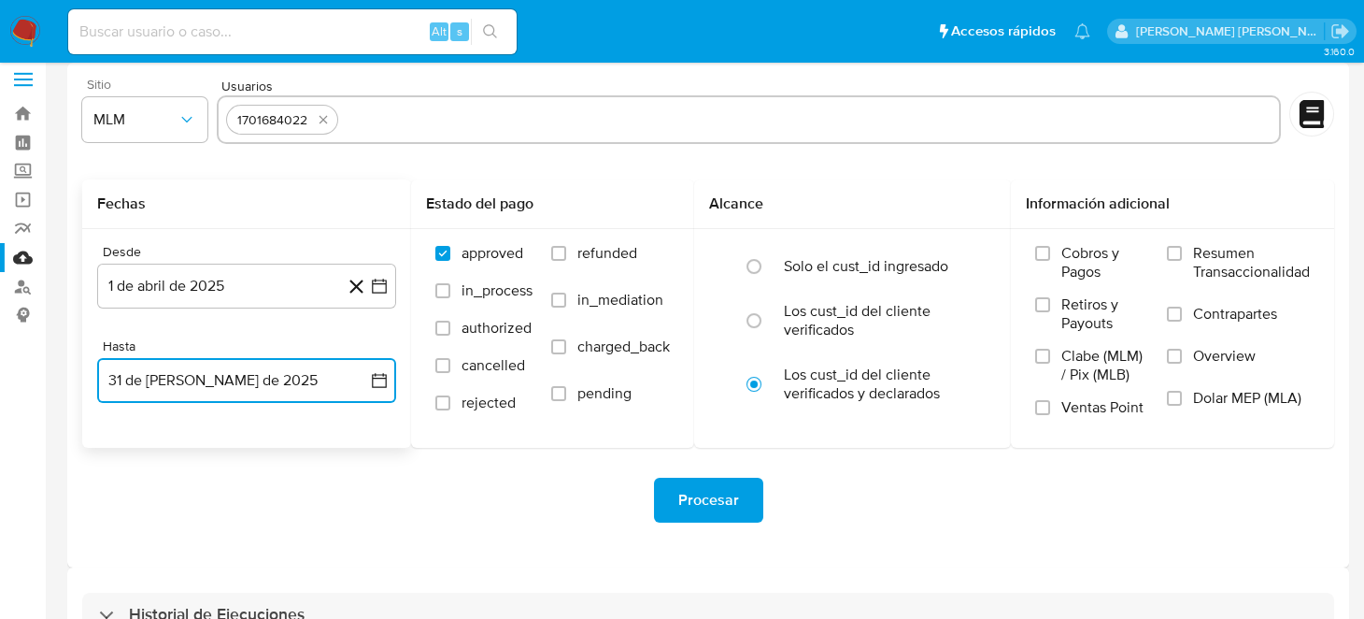
scroll to position [0, 0]
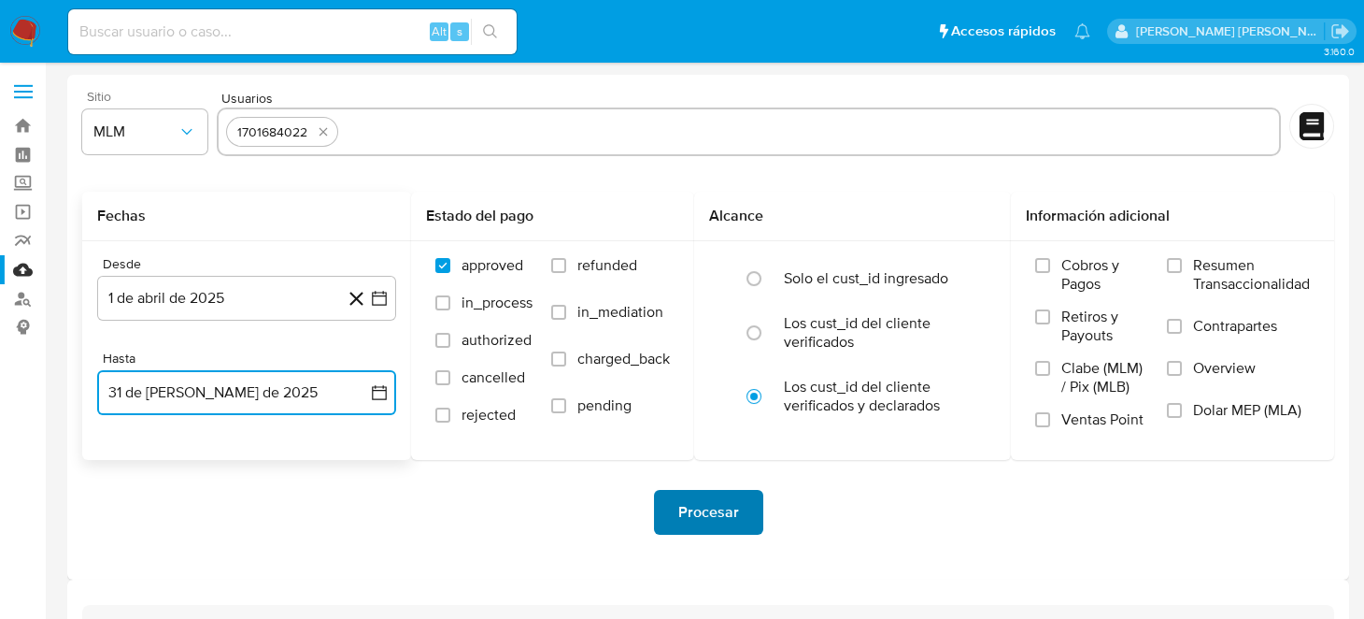
click at [753, 506] on button "Procesar" at bounding box center [708, 512] width 109 height 45
